Goal: Task Accomplishment & Management: Manage account settings

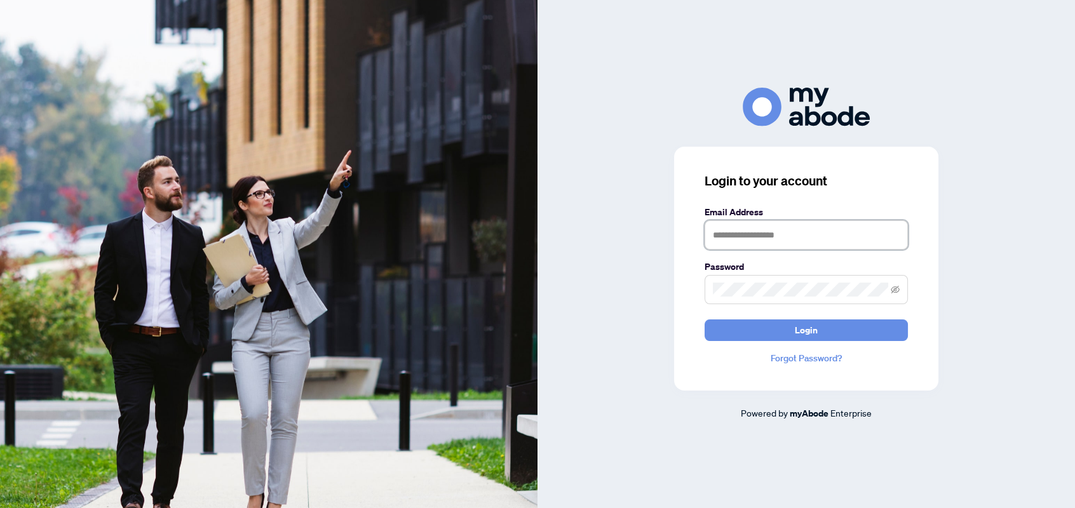
click at [786, 243] on input "text" at bounding box center [805, 234] width 203 height 29
type input "**********"
click at [704, 319] on button "Login" at bounding box center [805, 330] width 203 height 22
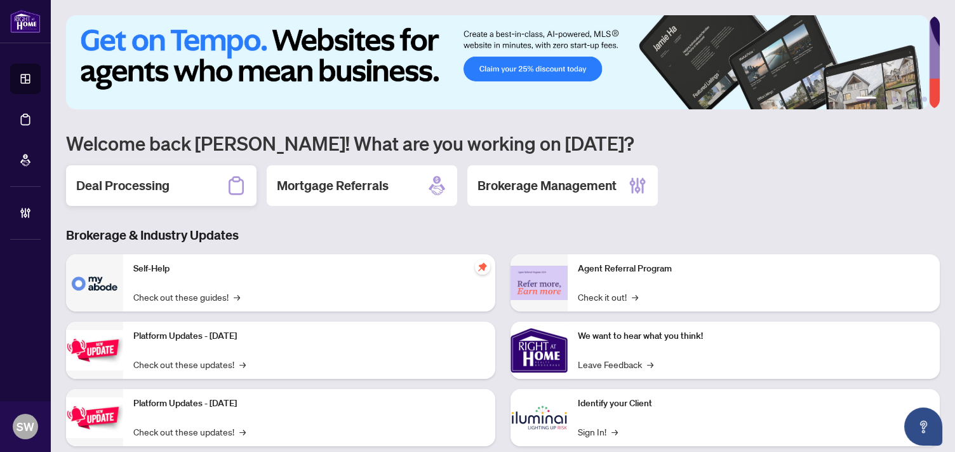
click at [162, 186] on h2 "Deal Processing" at bounding box center [122, 186] width 93 height 18
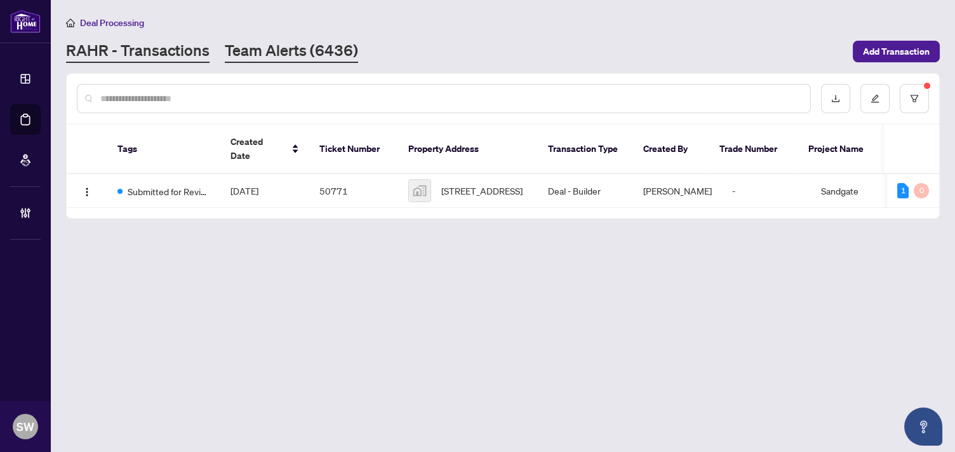
click at [267, 55] on link "Team Alerts (6436)" at bounding box center [291, 51] width 133 height 23
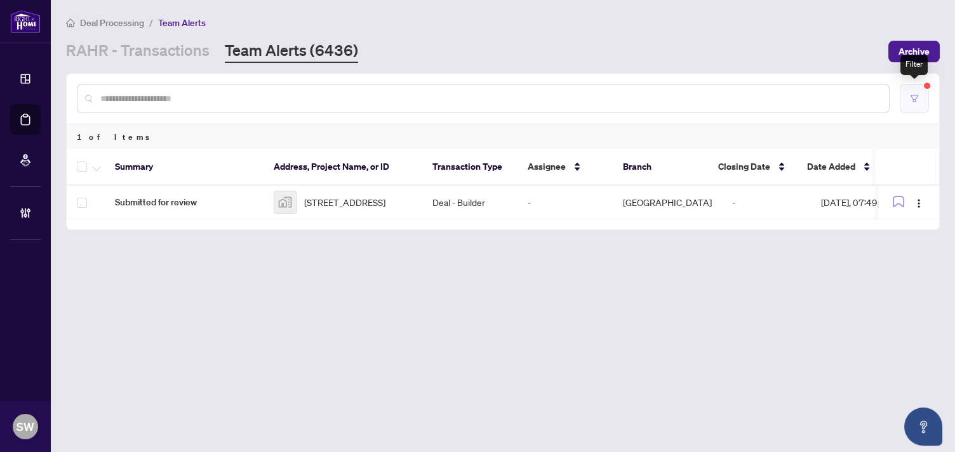
click at [917, 106] on button "button" at bounding box center [914, 98] width 29 height 29
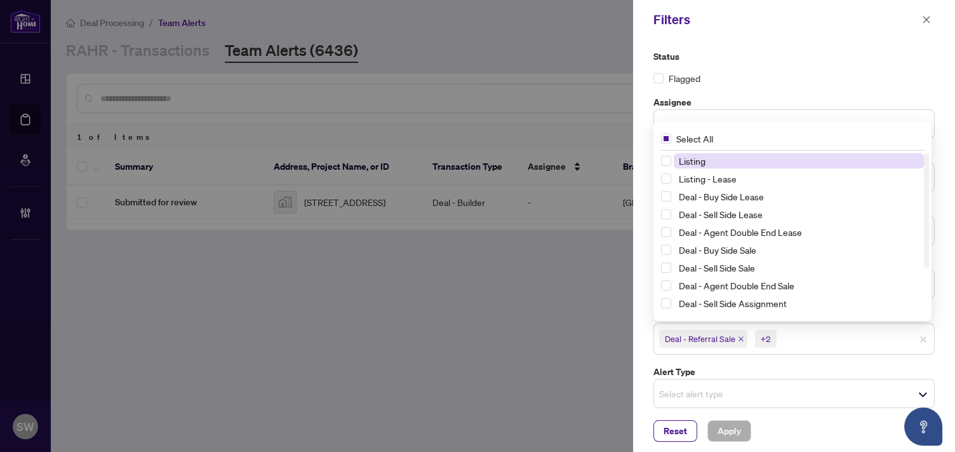
click at [762, 336] on div "+2" at bounding box center [766, 338] width 10 height 13
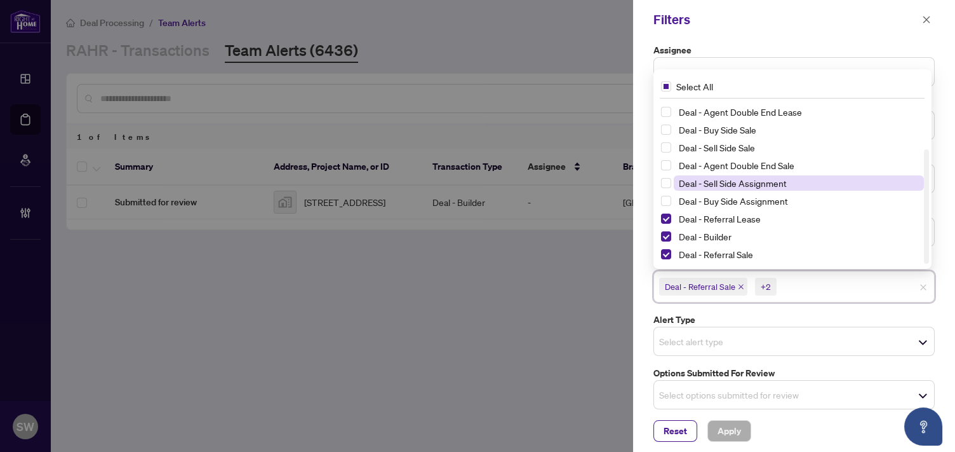
scroll to position [71, 0]
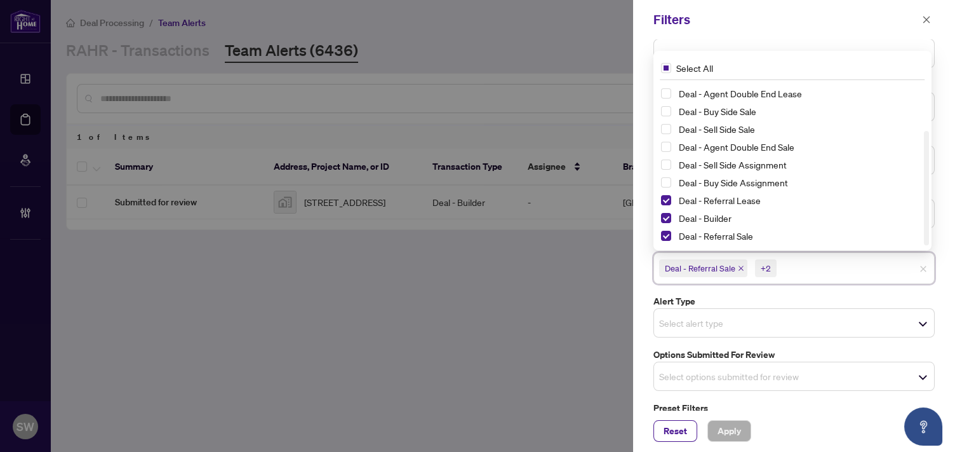
click at [882, 344] on div "Status Flagged Assignee Select Assignee Branch Select branch Date Added Closing…" at bounding box center [794, 207] width 289 height 457
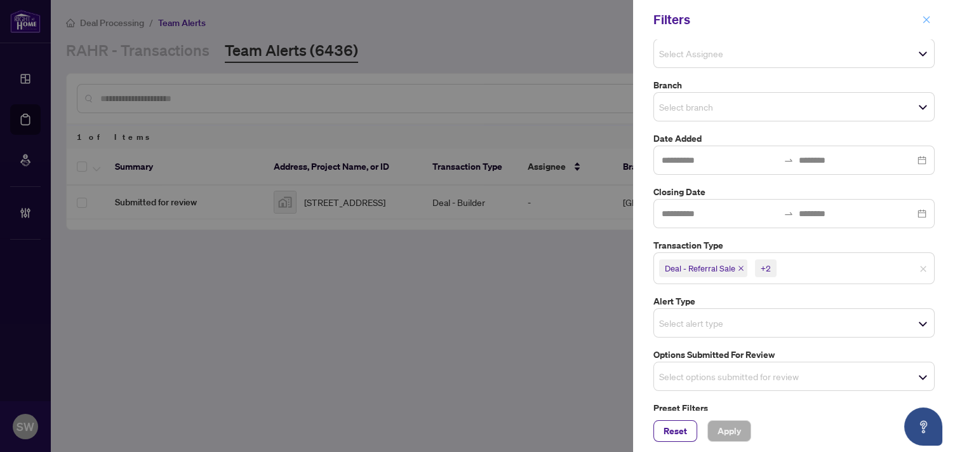
click at [929, 19] on icon "close" at bounding box center [926, 19] width 9 height 9
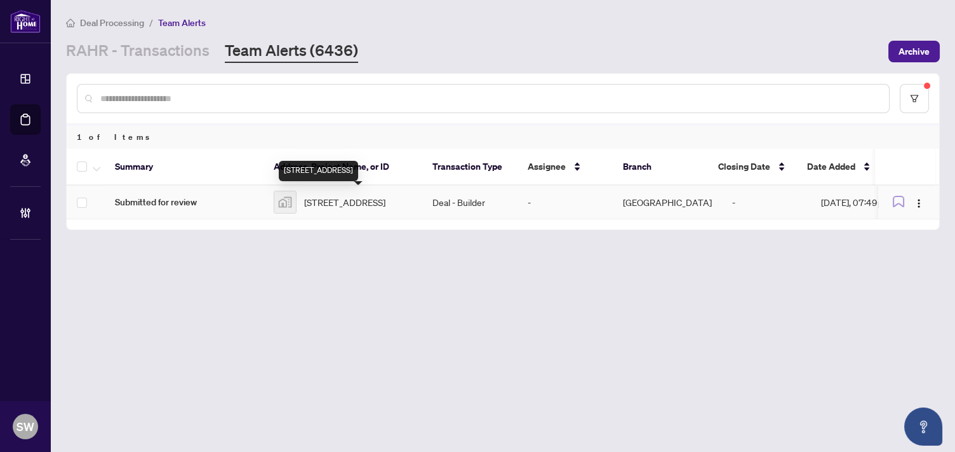
click at [386, 205] on span "[STREET_ADDRESS]" at bounding box center [344, 202] width 81 height 14
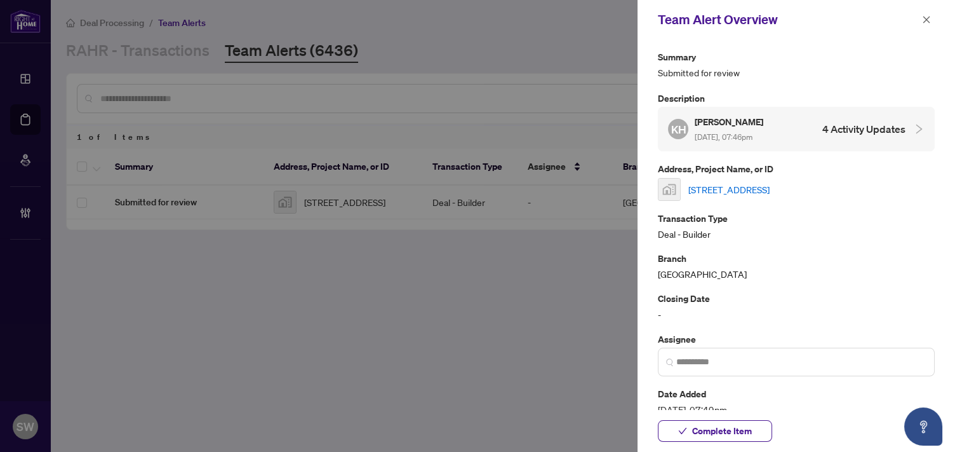
click at [770, 191] on link "[STREET_ADDRESS]" at bounding box center [729, 189] width 81 height 14
click at [736, 189] on link "[STREET_ADDRESS]" at bounding box center [729, 189] width 81 height 14
click at [740, 428] on span "Complete Item" at bounding box center [722, 430] width 60 height 20
click at [925, 19] on icon "close" at bounding box center [926, 19] width 9 height 9
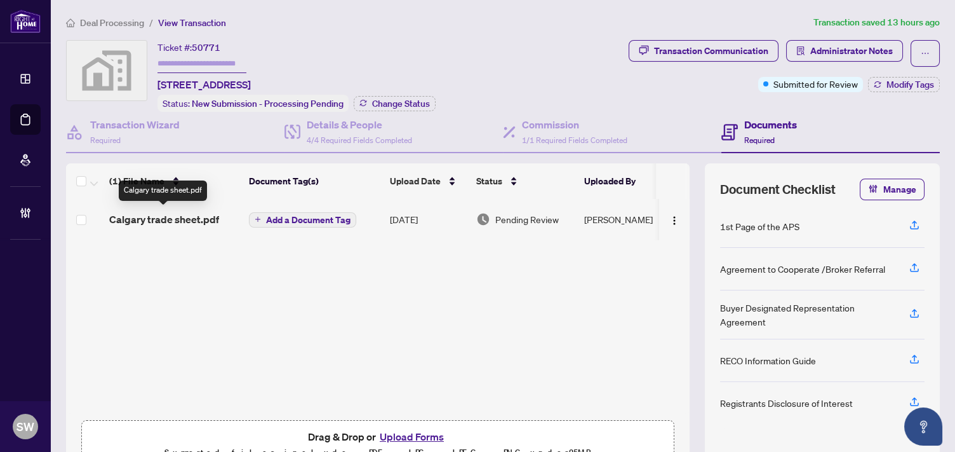
click at [194, 218] on span "Calgary trade sheet.pdf" at bounding box center [164, 219] width 110 height 15
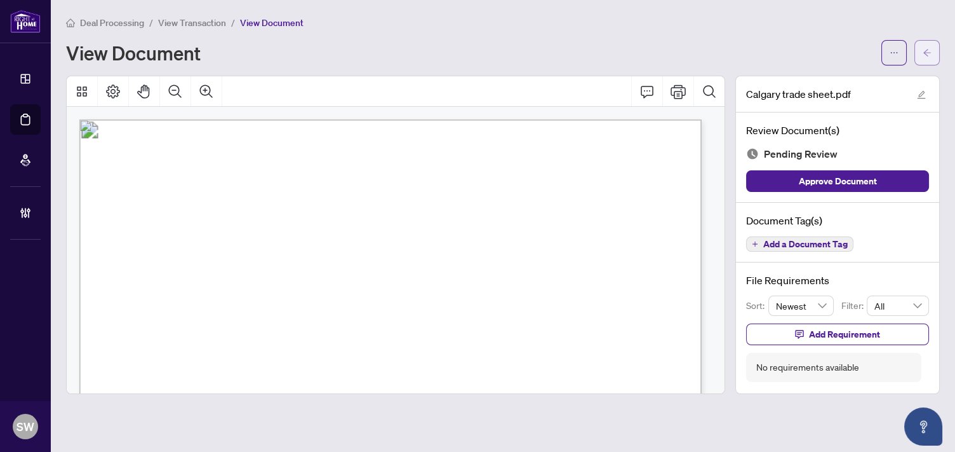
click at [934, 56] on button "button" at bounding box center [927, 52] width 25 height 25
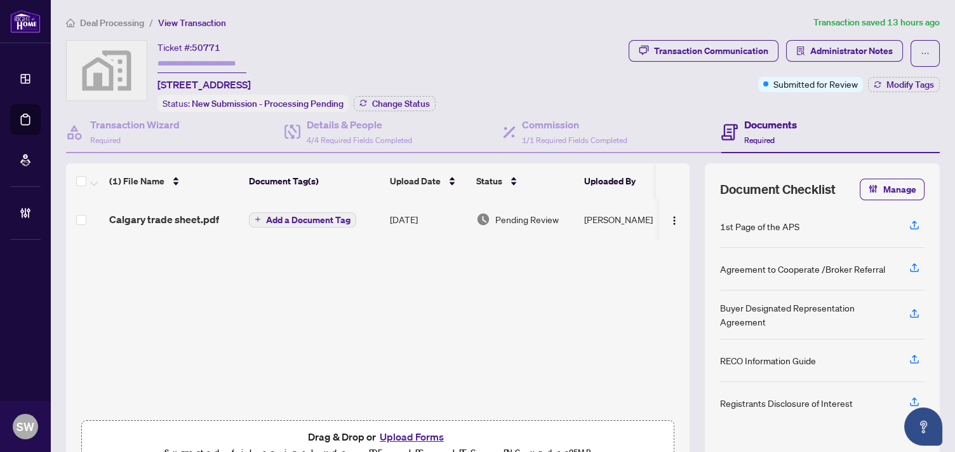
click at [169, 64] on input "text" at bounding box center [202, 64] width 89 height 18
type input "*******"
click at [404, 103] on span "Change Status" at bounding box center [401, 103] width 58 height 9
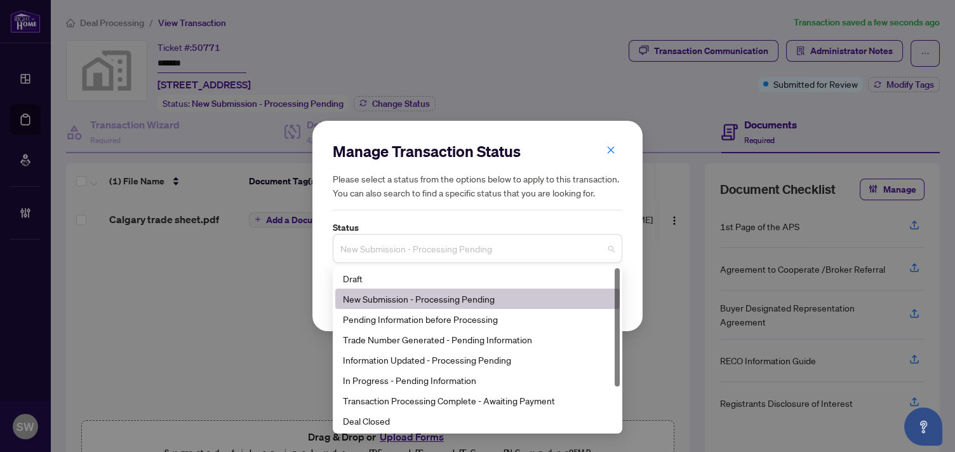
click at [379, 254] on span "New Submission - Processing Pending" at bounding box center [477, 248] width 274 height 24
click at [385, 419] on div "Deal Closed" at bounding box center [477, 420] width 269 height 14
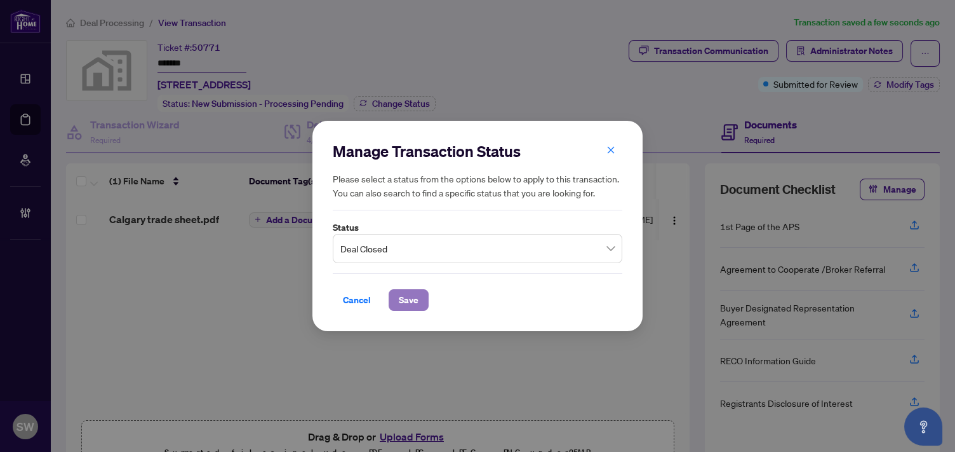
click at [404, 300] on span "Save" at bounding box center [409, 300] width 20 height 20
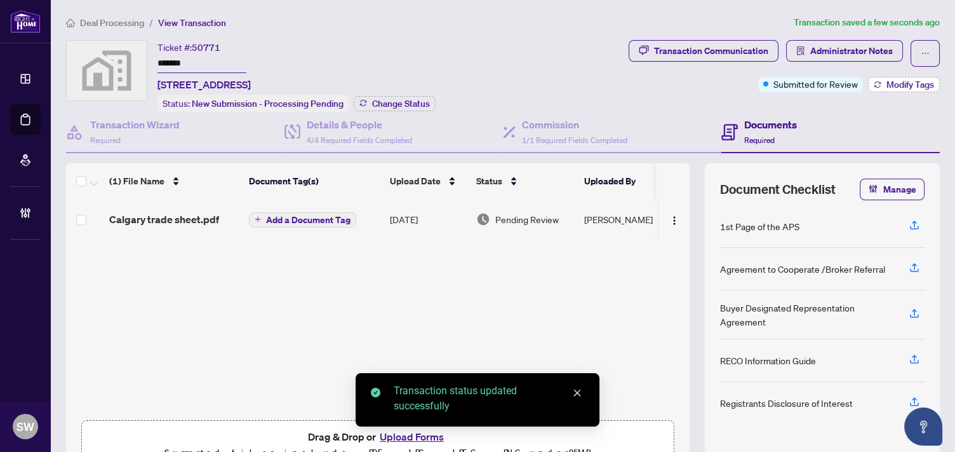
click at [889, 83] on span "Modify Tags" at bounding box center [911, 84] width 48 height 9
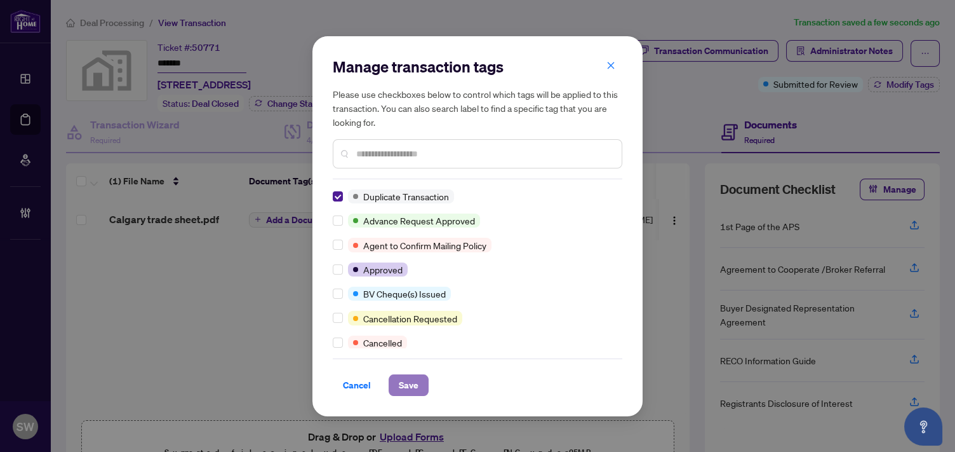
click at [413, 387] on span "Save" at bounding box center [409, 385] width 20 height 20
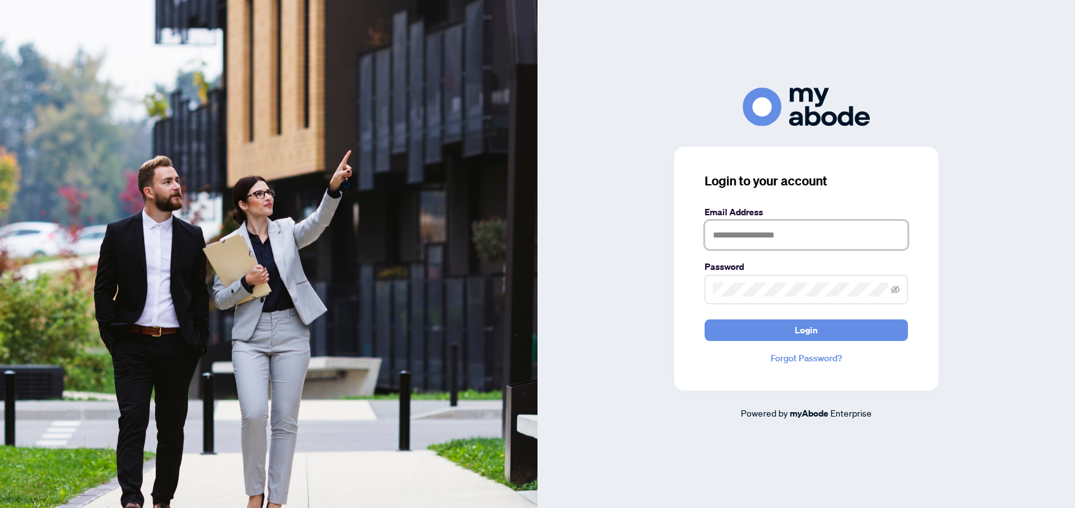
click at [754, 239] on input "text" at bounding box center [805, 234] width 203 height 29
type input "**********"
